Goal: Task Accomplishment & Management: Use online tool/utility

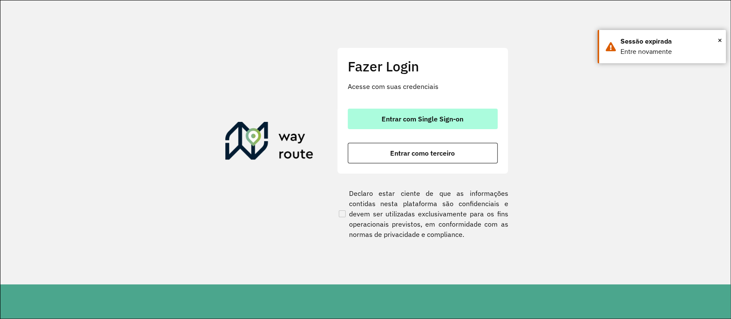
click at [407, 120] on span "Entrar com Single Sign-on" at bounding box center [422, 119] width 82 height 7
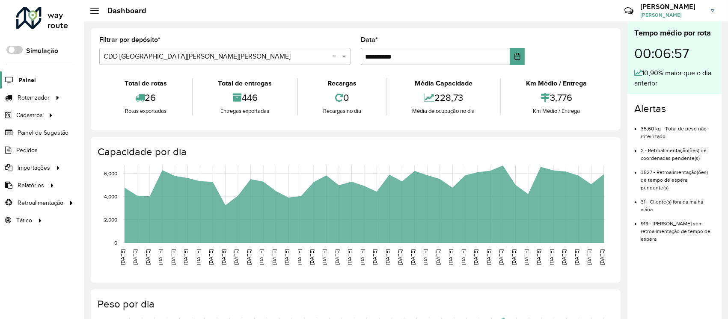
click at [27, 80] on span "Painel" at bounding box center [27, 80] width 18 height 9
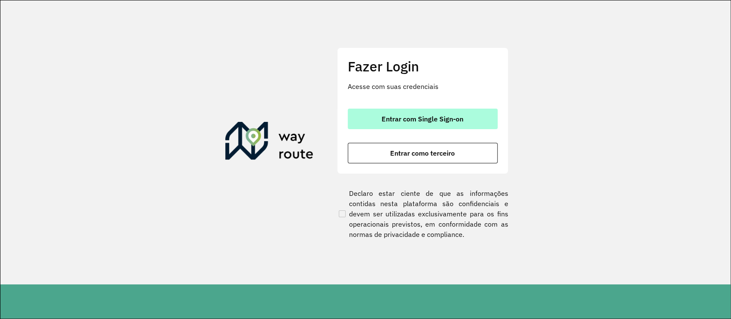
click at [368, 122] on button "Entrar com Single Sign-on" at bounding box center [423, 119] width 150 height 21
